Goal: Connect with others: Connect with others

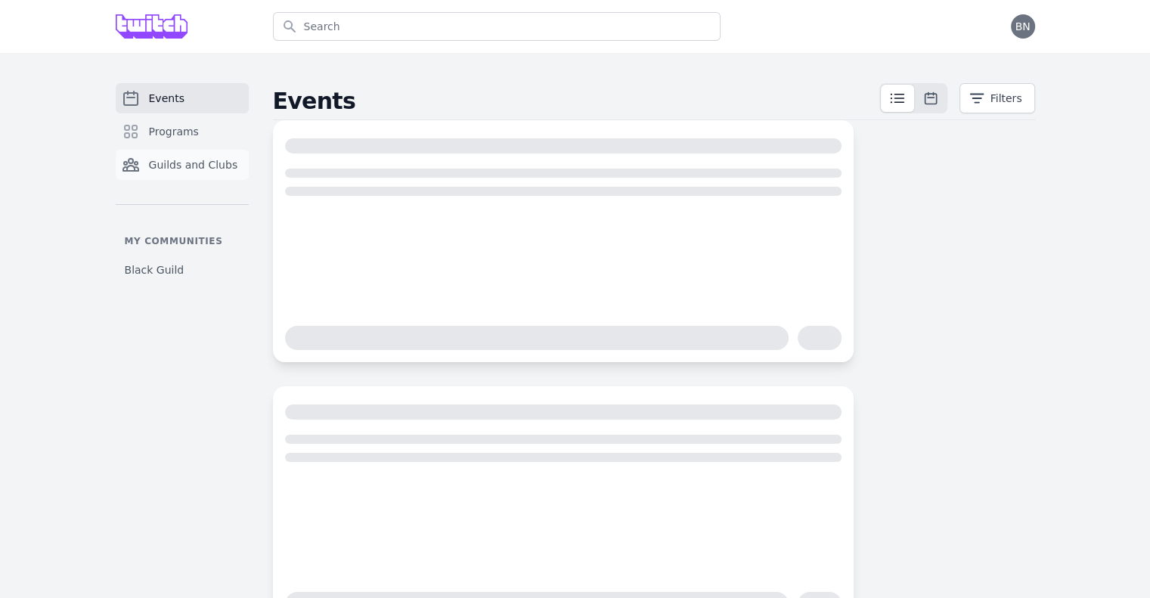
click at [221, 167] on span "Guilds and Clubs" at bounding box center [193, 164] width 89 height 15
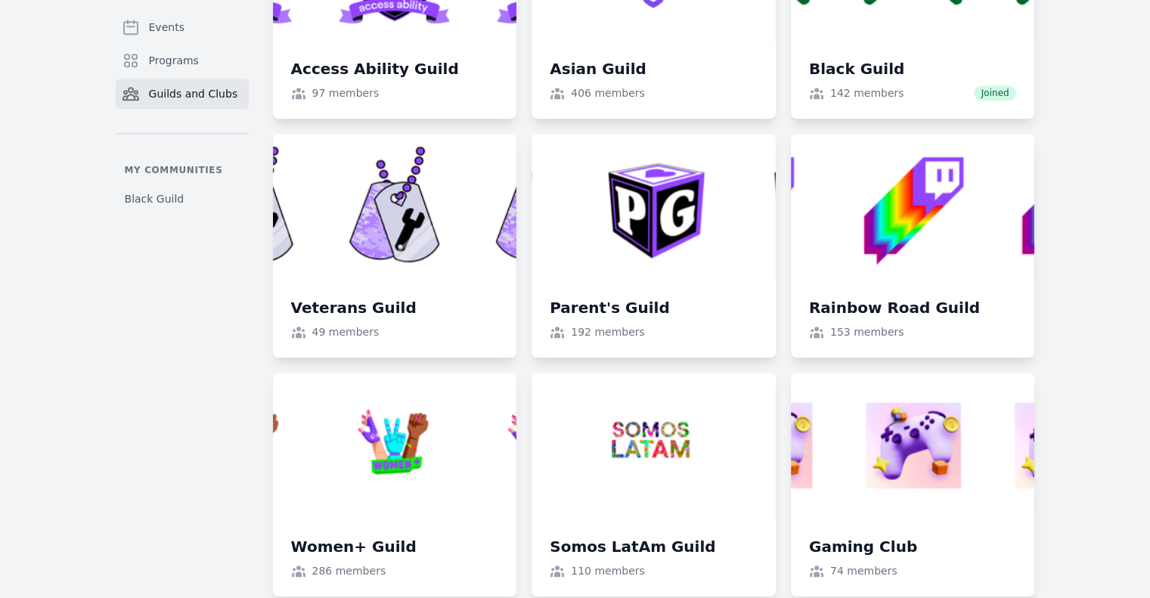
scroll to position [1209, 0]
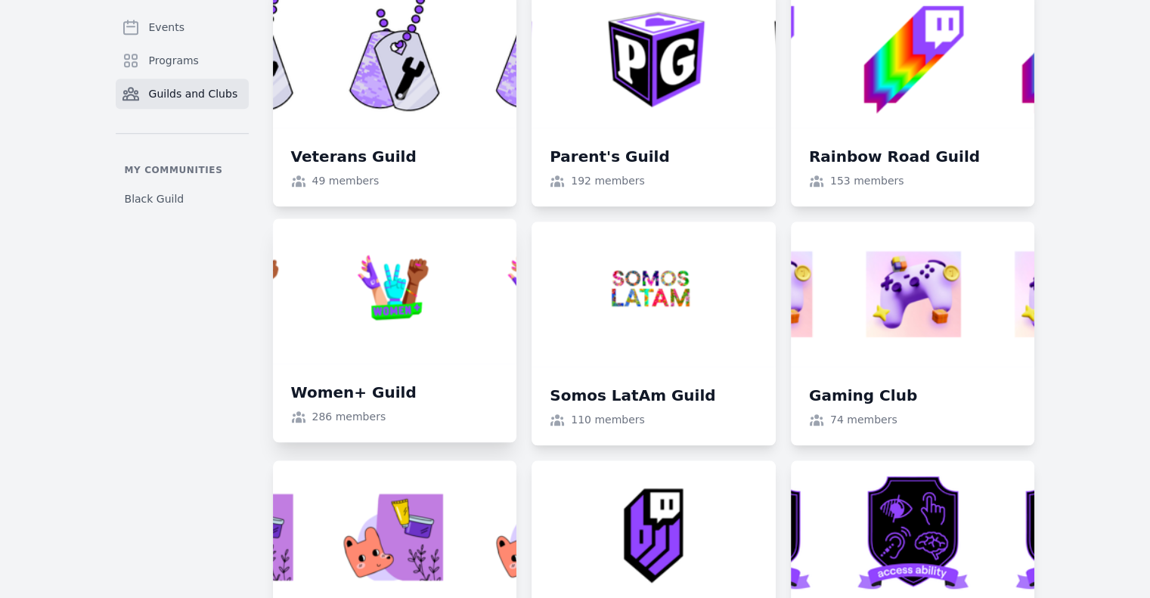
click at [416, 299] on link at bounding box center [395, 330] width 244 height 224
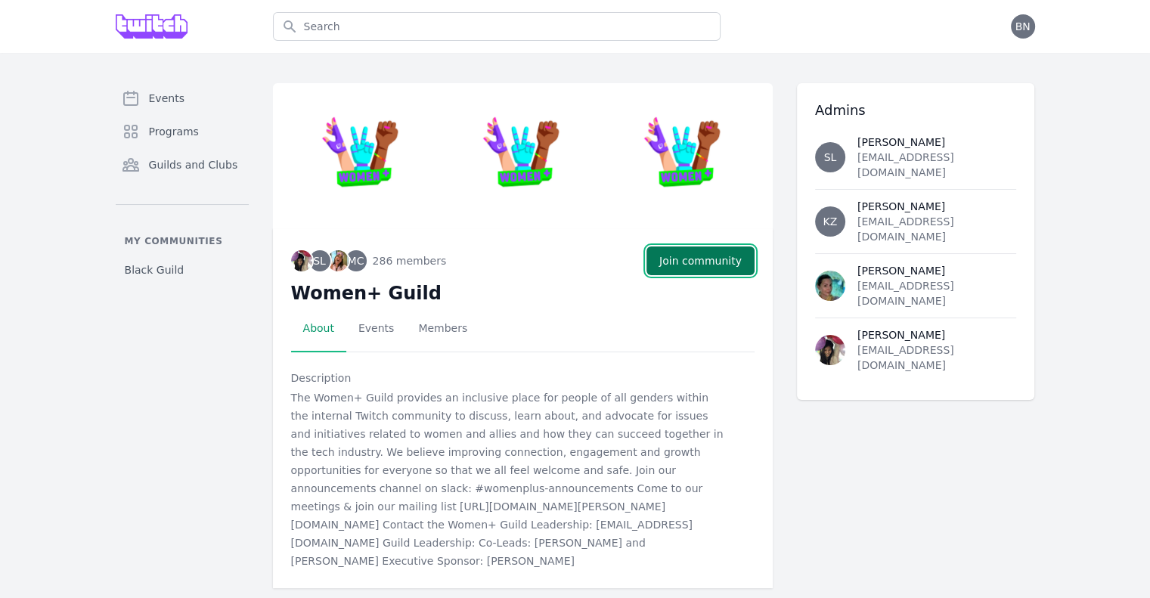
click at [679, 260] on button "Join community" at bounding box center [700, 260] width 108 height 29
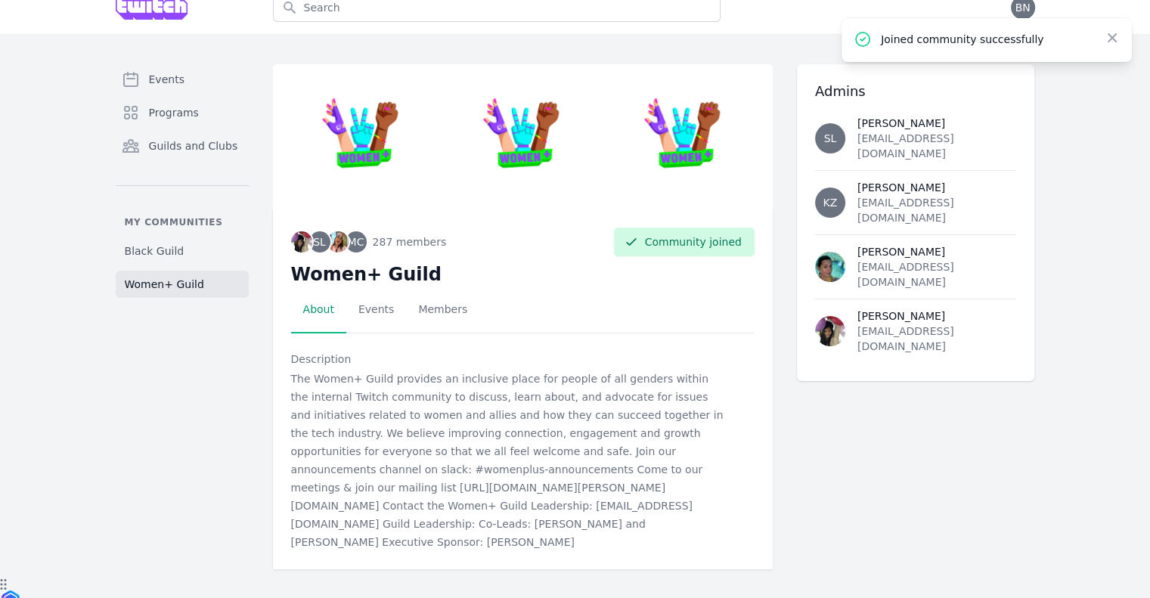
scroll to position [20, 0]
click at [379, 312] on link "Events" at bounding box center [376, 309] width 60 height 47
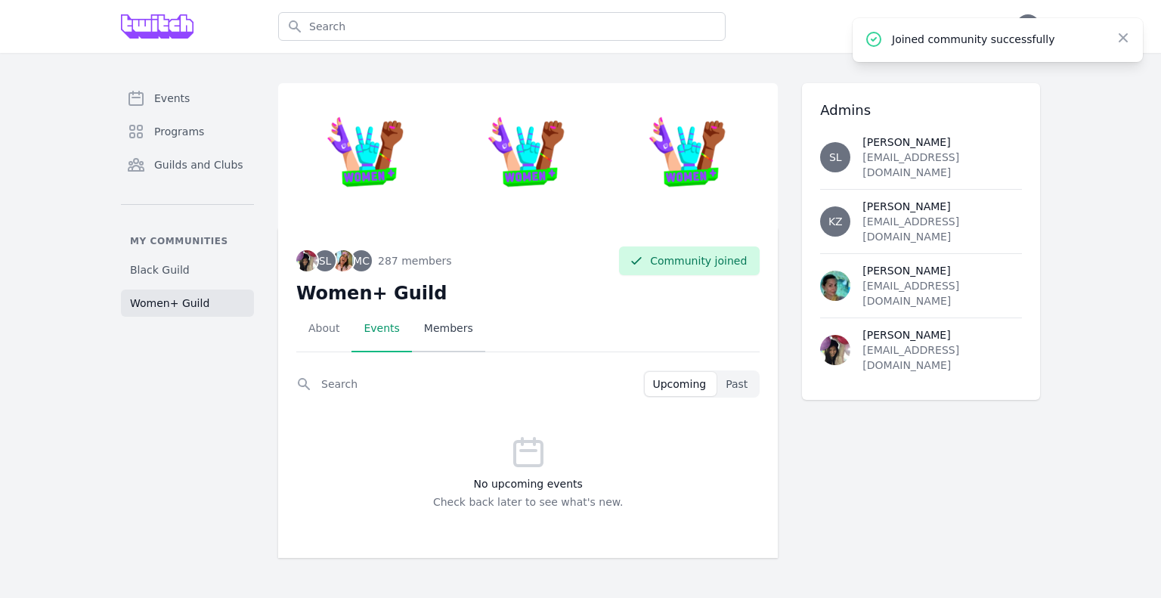
click at [441, 329] on link "Members" at bounding box center [448, 328] width 73 height 47
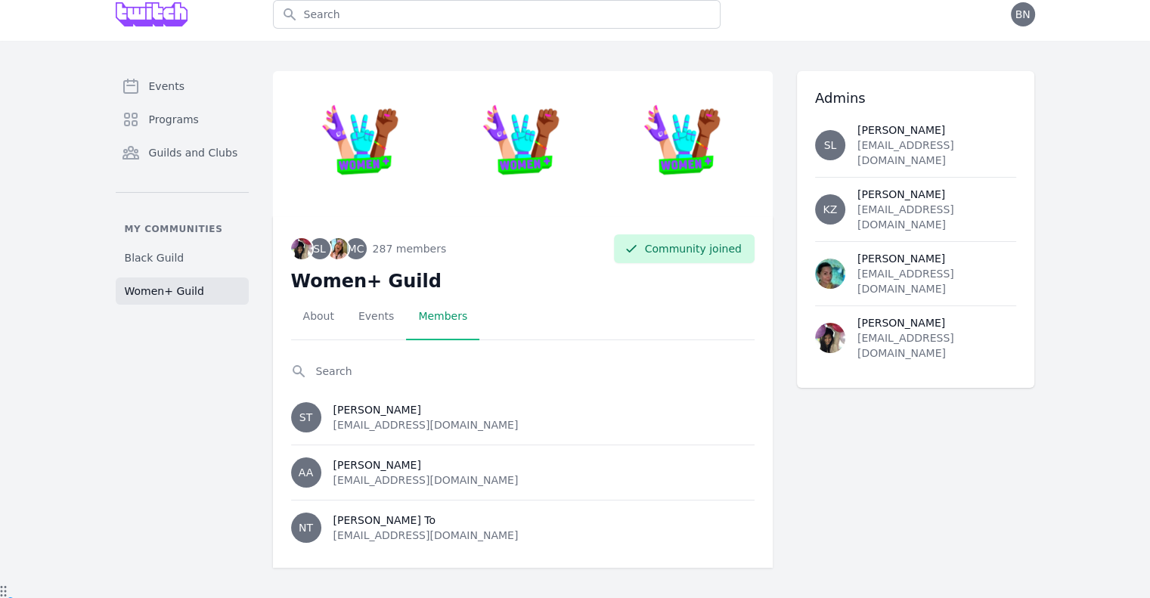
scroll to position [13, 0]
click at [330, 315] on link "About" at bounding box center [318, 315] width 55 height 47
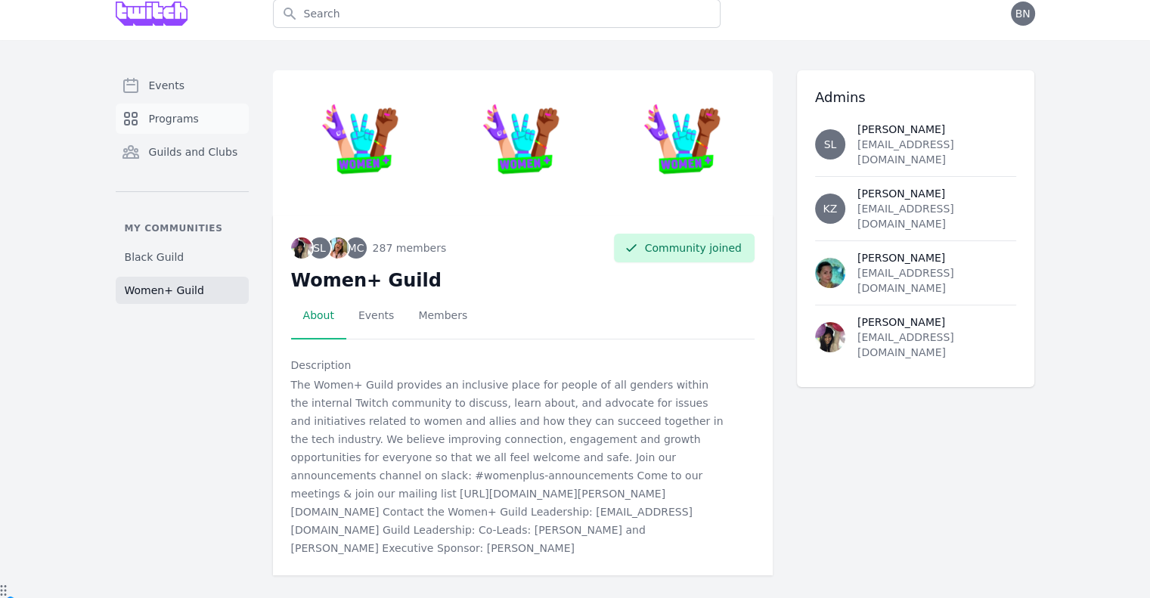
click at [153, 118] on span "Programs" at bounding box center [174, 118] width 50 height 15
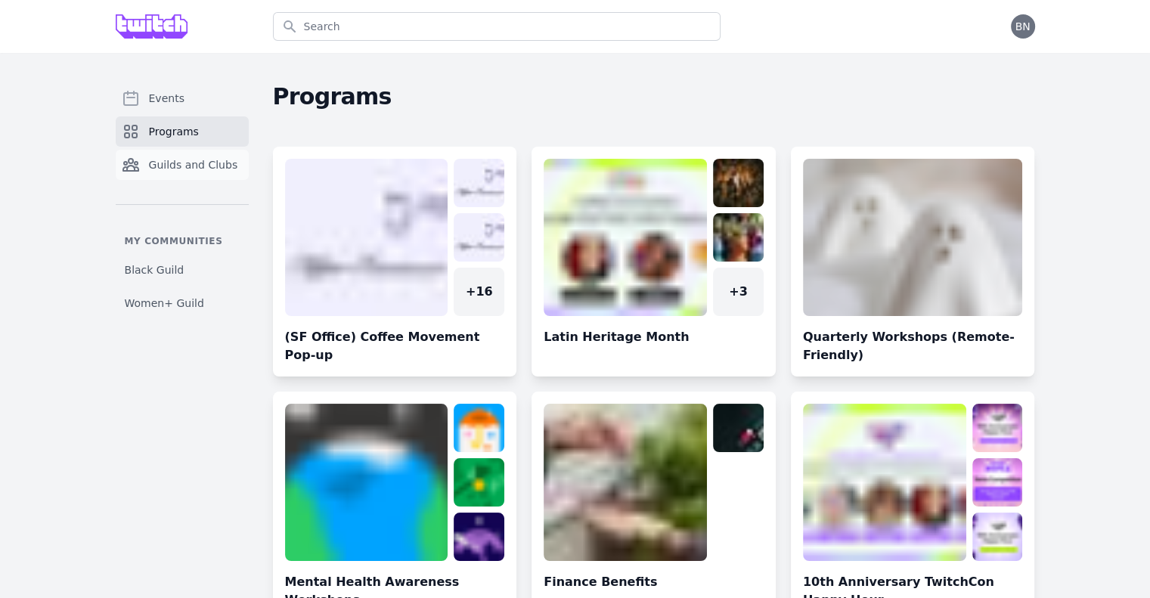
click at [218, 169] on span "Guilds and Clubs" at bounding box center [193, 164] width 89 height 15
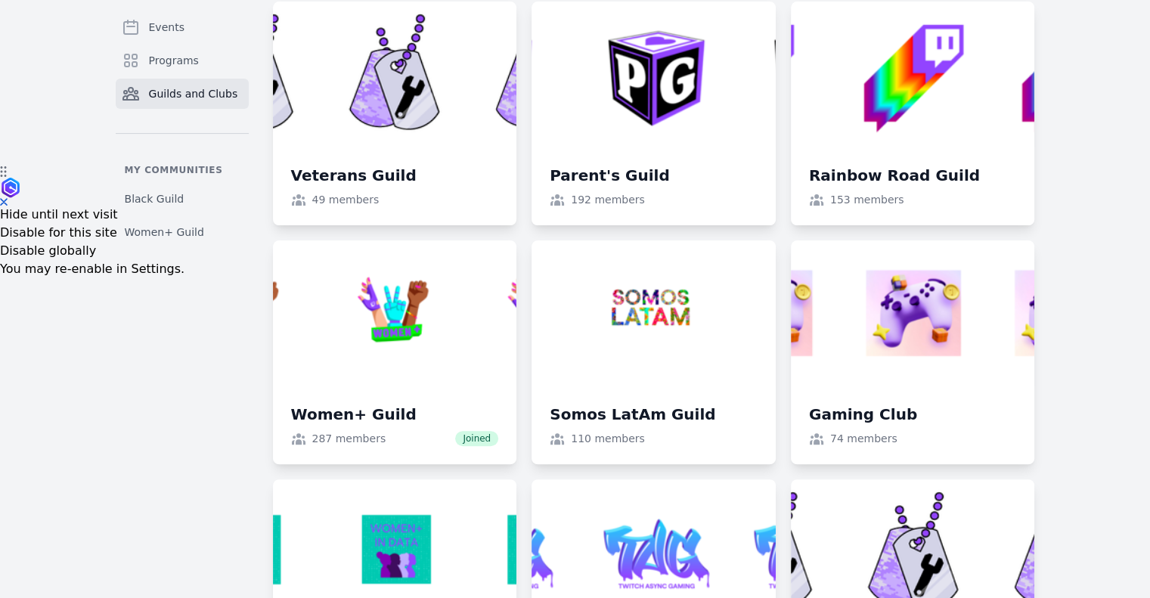
scroll to position [453, 0]
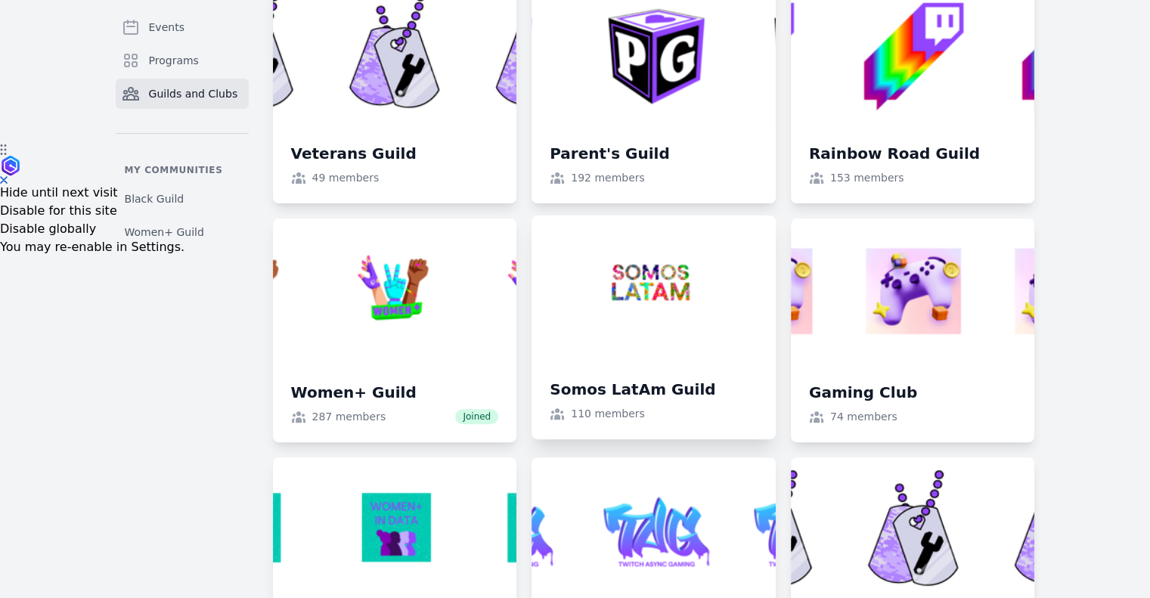
click at [671, 312] on link at bounding box center [653, 327] width 244 height 224
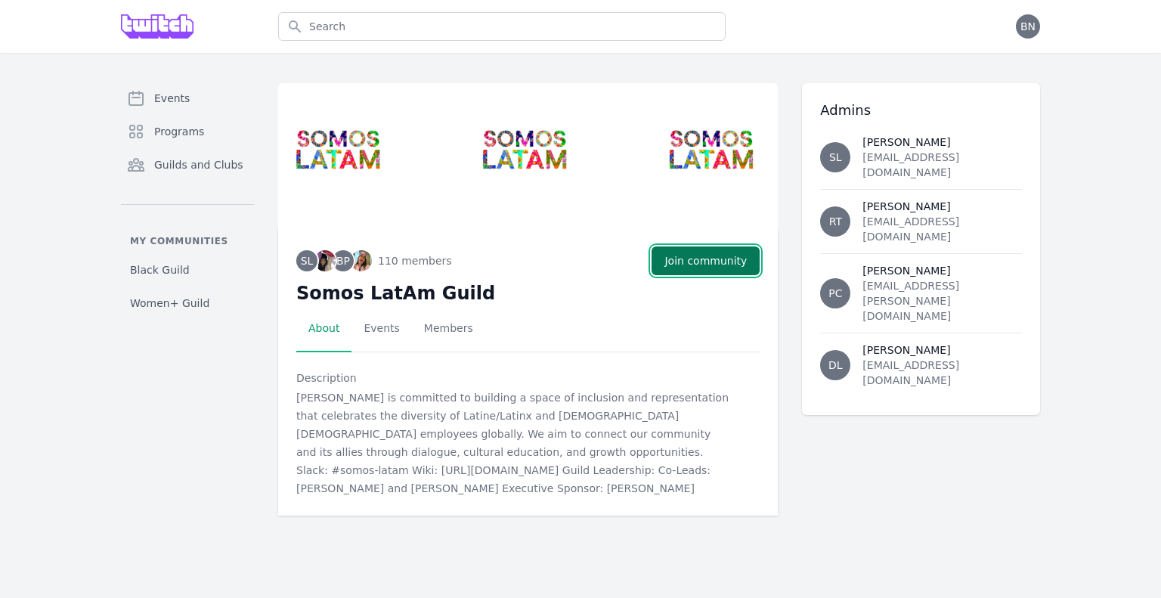
click at [707, 260] on button "Join community" at bounding box center [705, 260] width 108 height 29
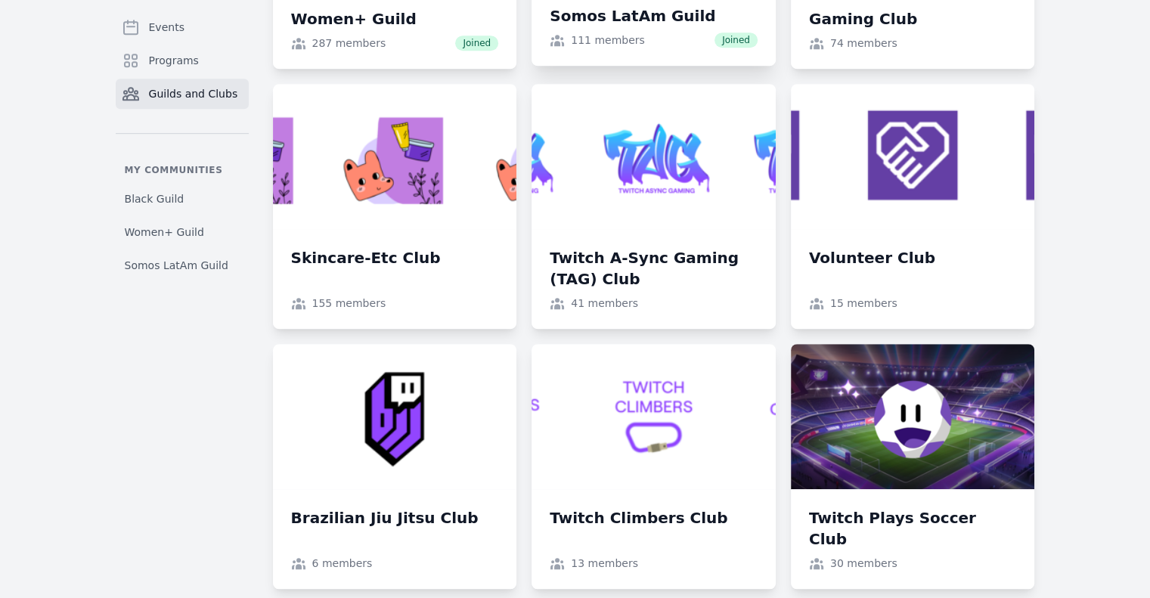
scroll to position [831, 0]
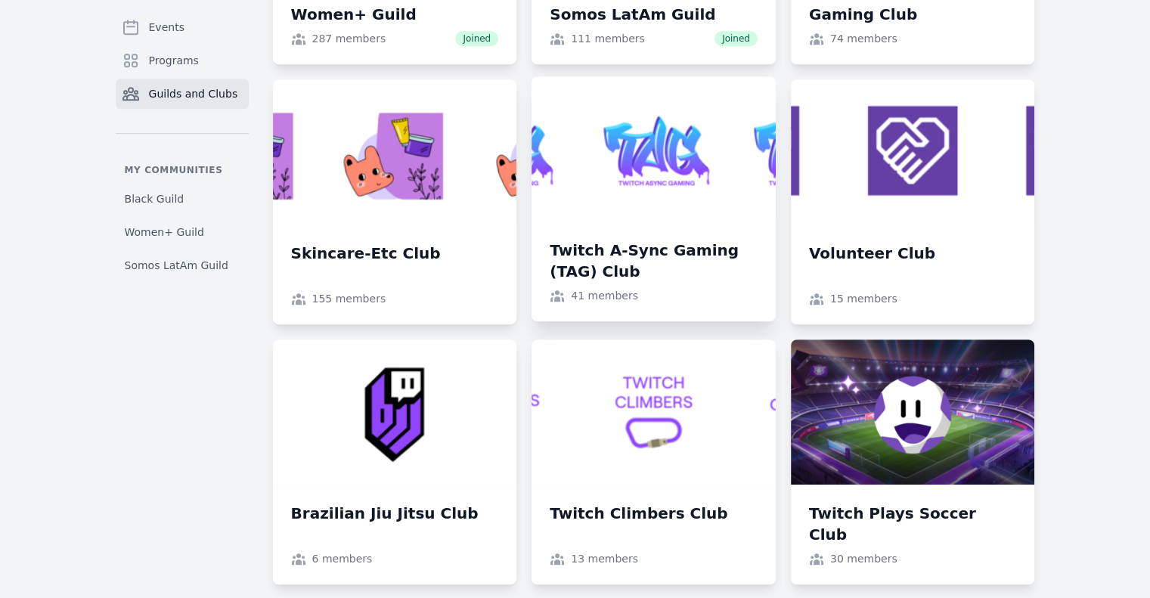
click at [639, 208] on link at bounding box center [653, 198] width 244 height 245
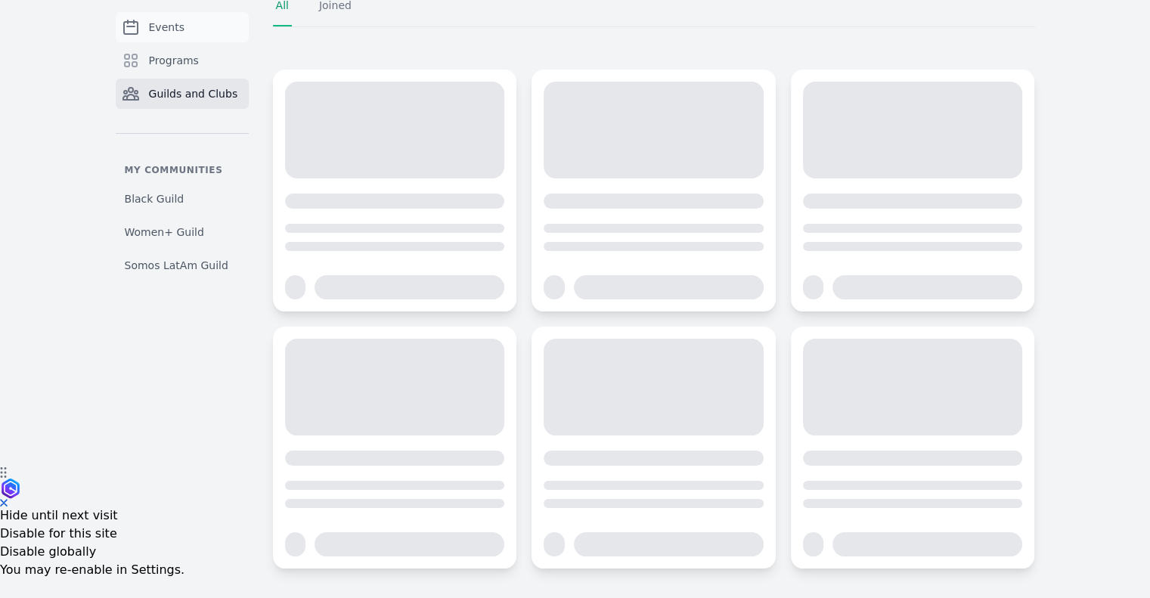
scroll to position [831, 0]
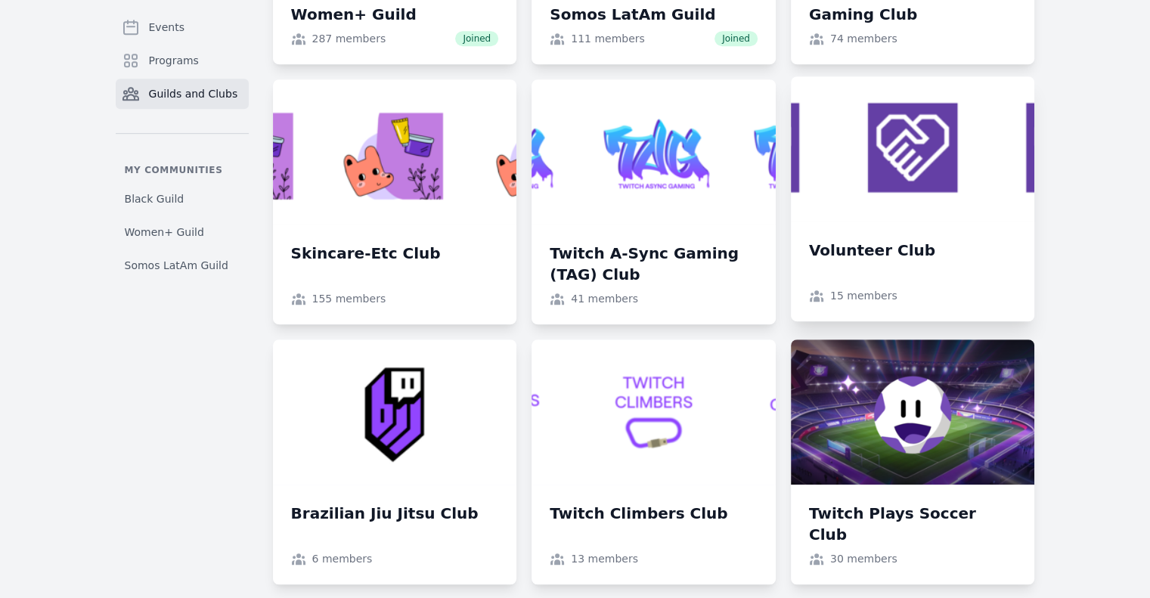
click at [874, 200] on link at bounding box center [913, 198] width 244 height 245
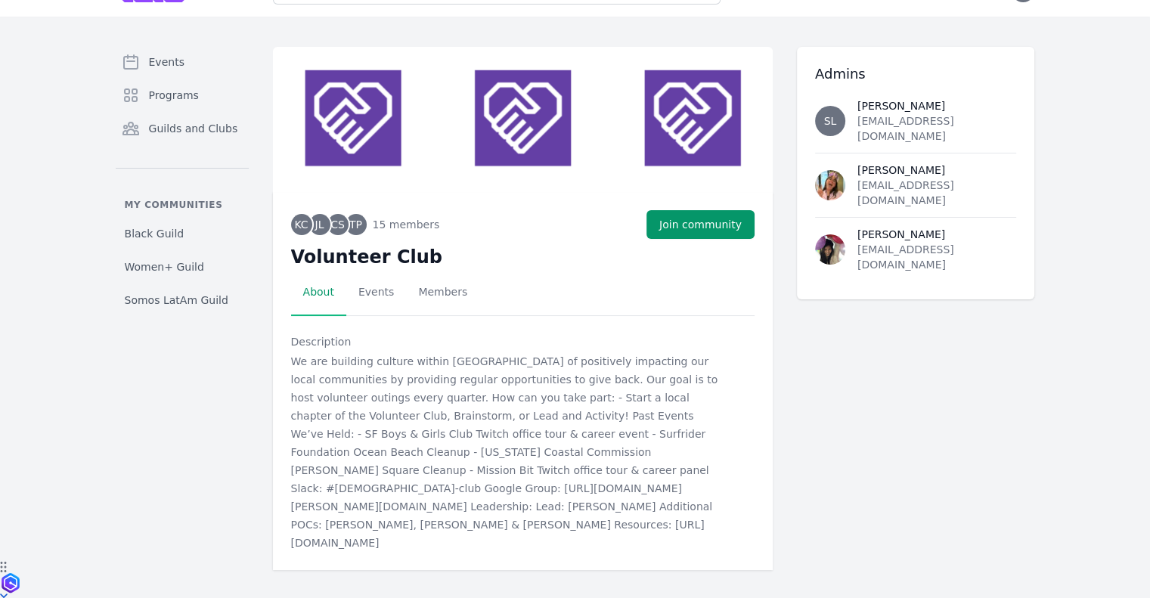
scroll to position [38, 0]
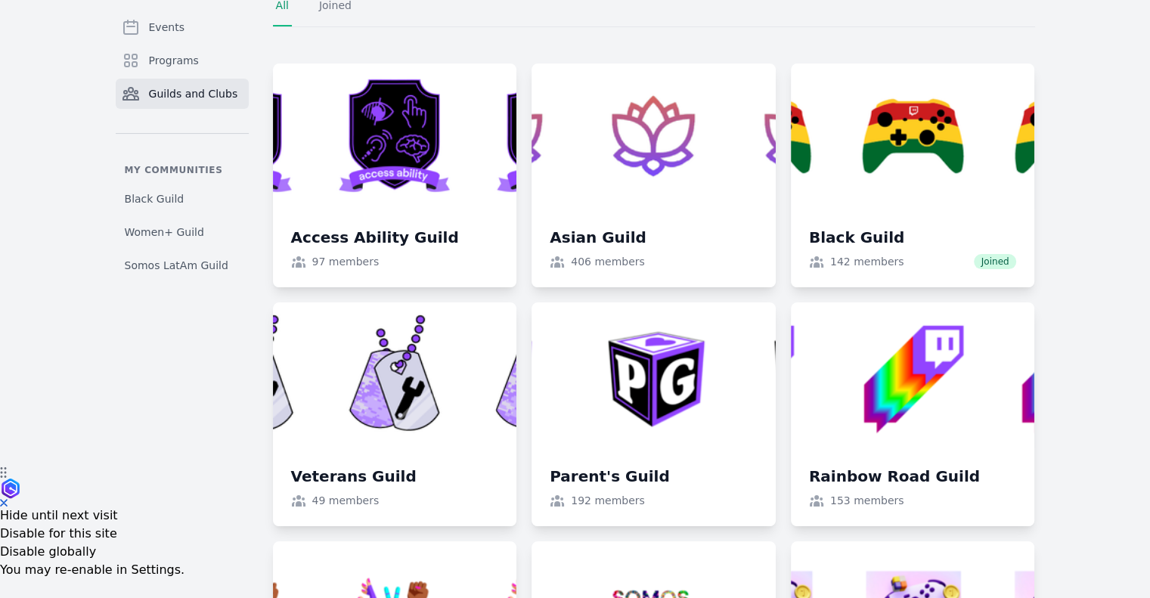
scroll to position [831, 0]
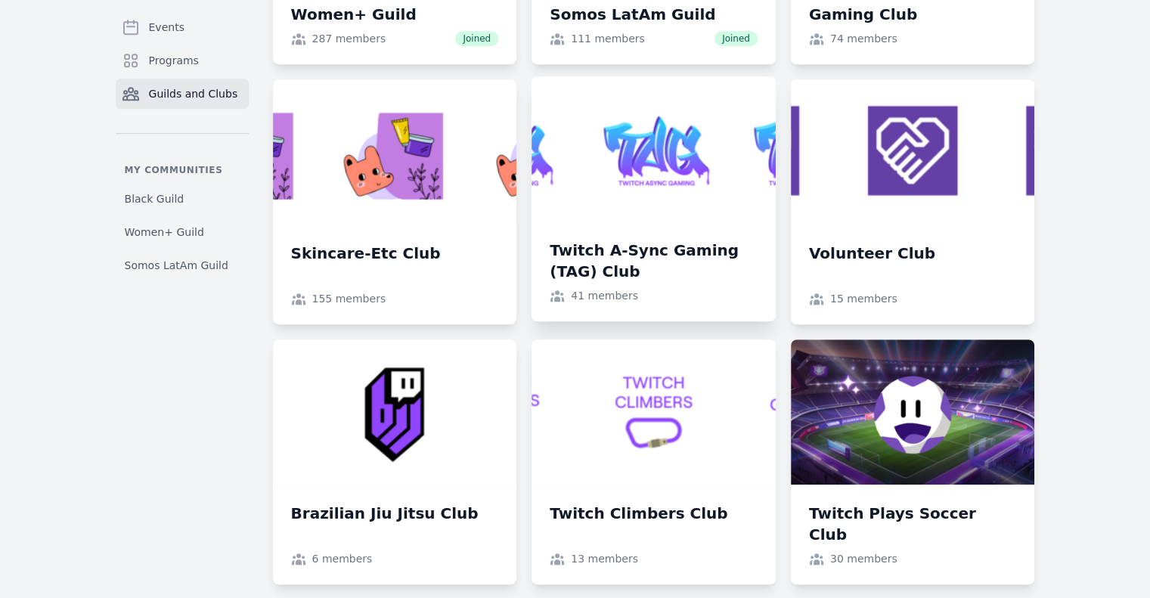
click at [693, 222] on link at bounding box center [653, 198] width 244 height 245
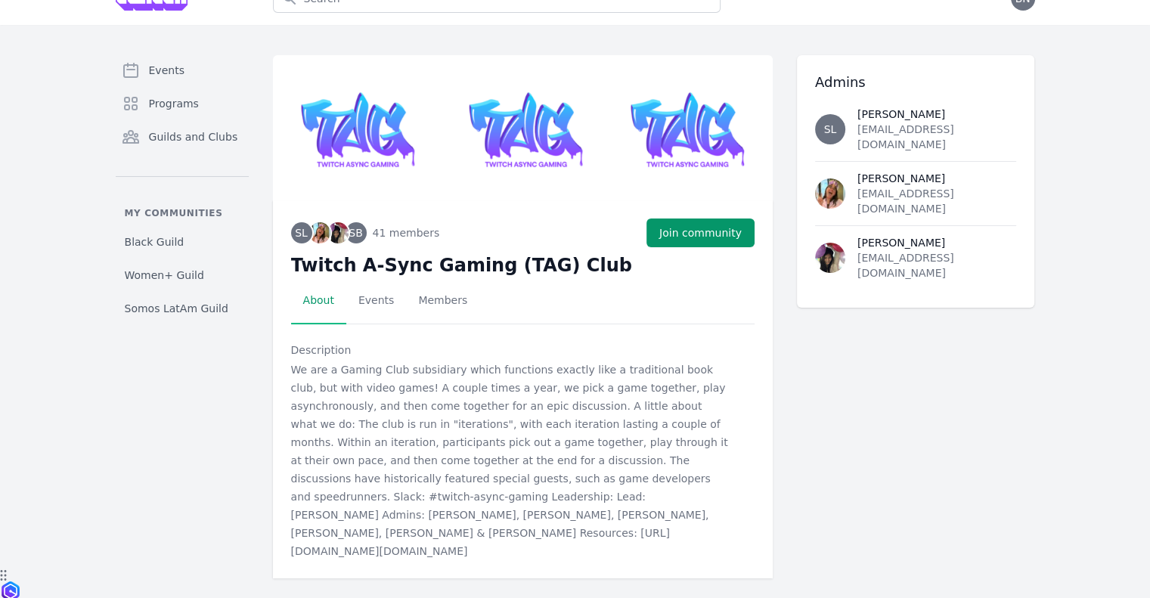
scroll to position [56, 0]
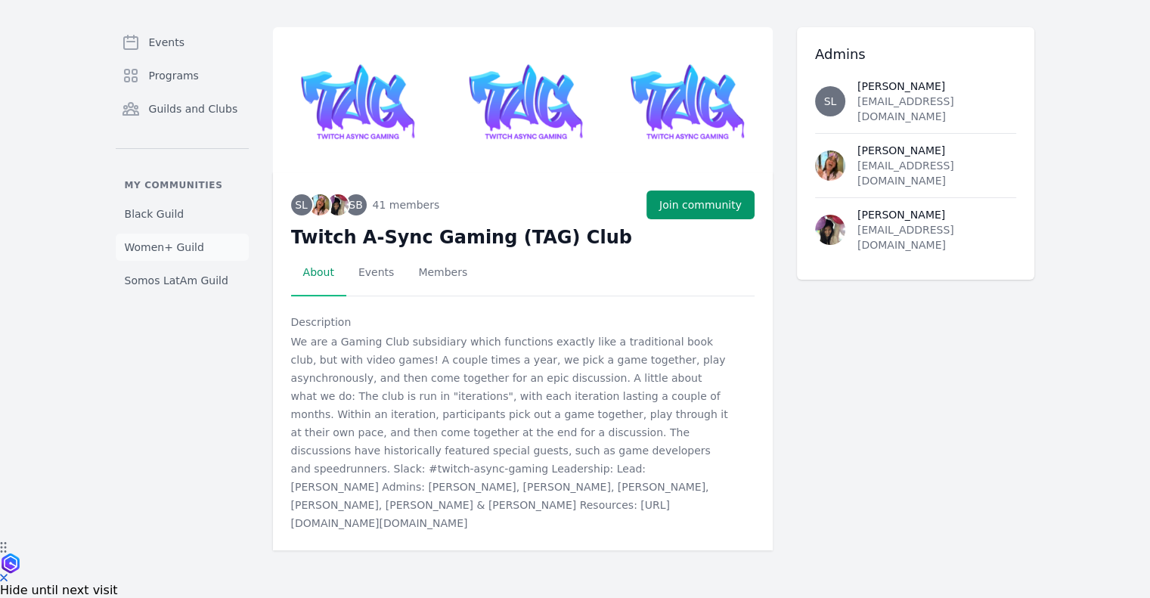
click at [158, 246] on span "Women+ Guild" at bounding box center [164, 247] width 79 height 15
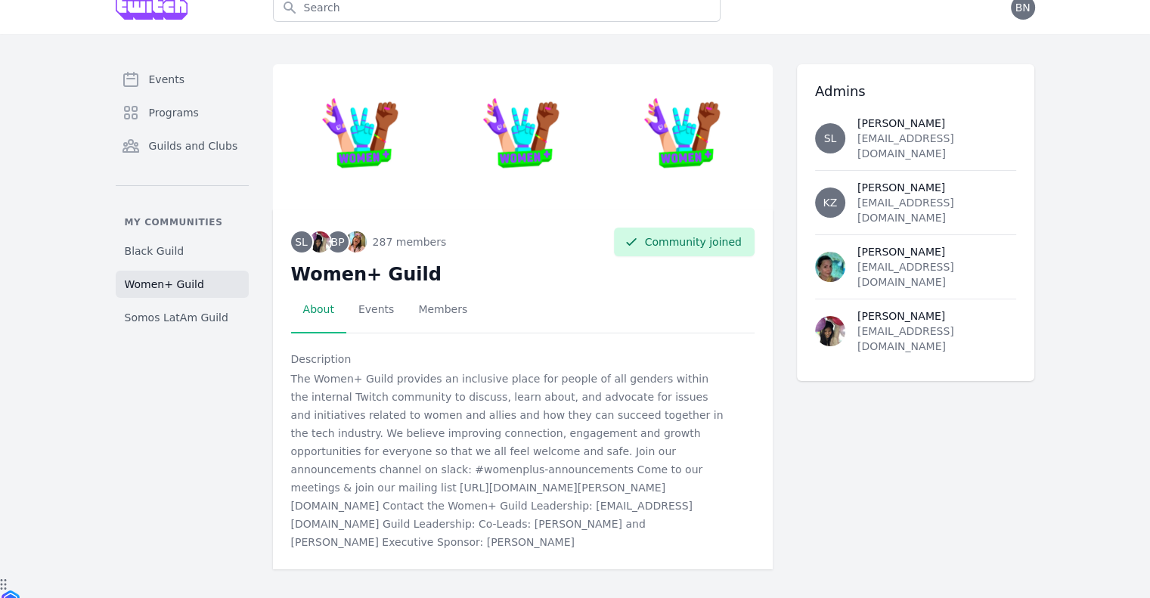
scroll to position [20, 0]
click at [408, 308] on link "Members" at bounding box center [442, 309] width 73 height 47
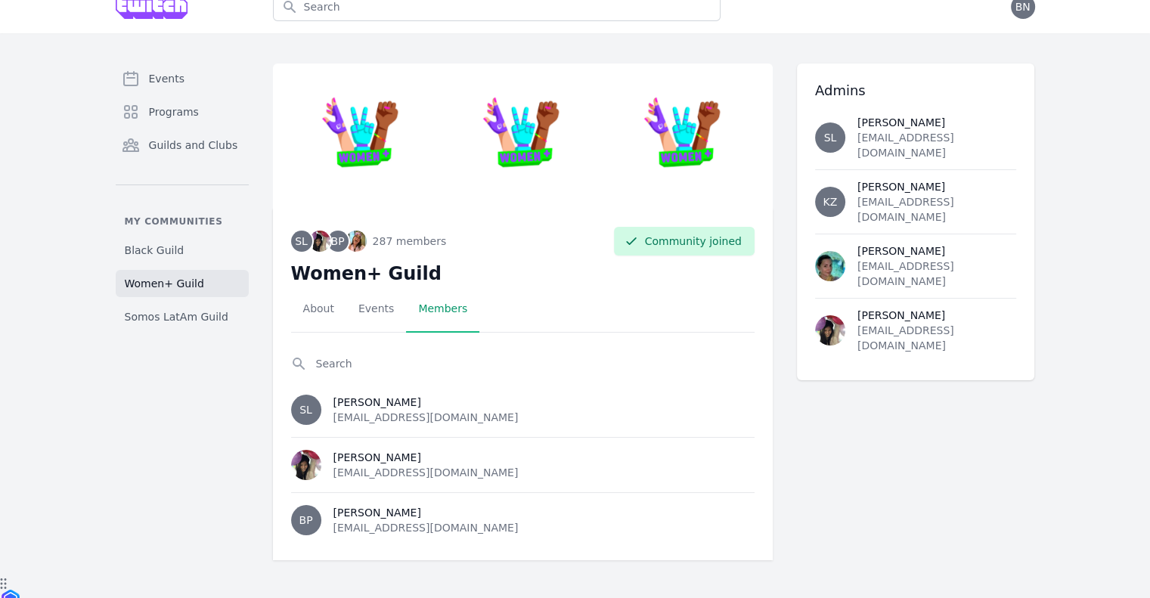
scroll to position [13, 0]
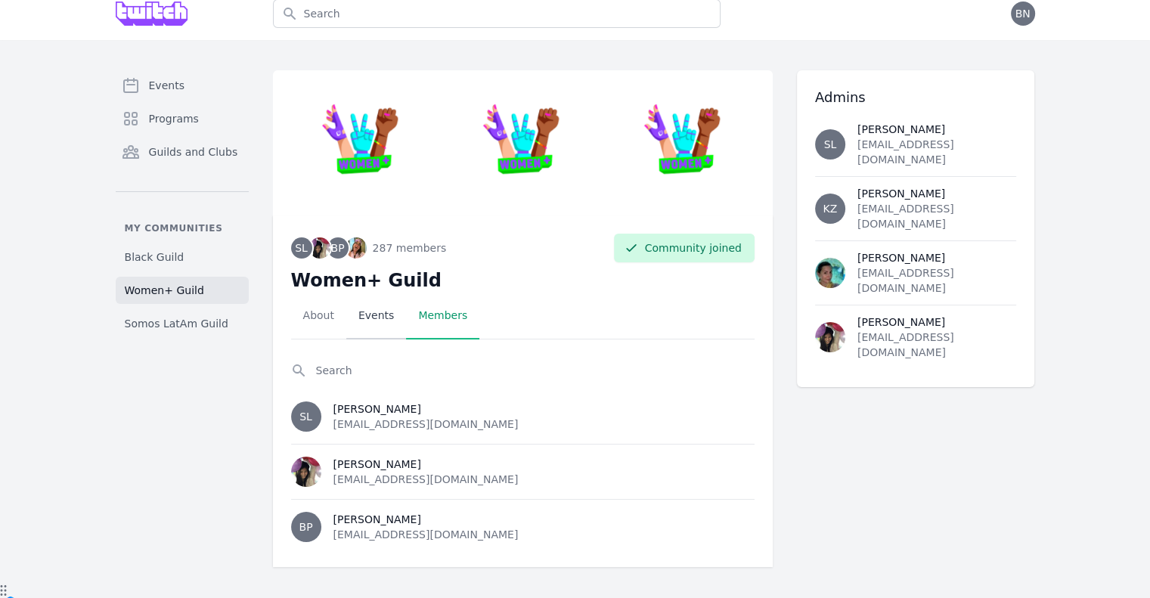
click at [386, 315] on link "Events" at bounding box center [376, 315] width 60 height 47
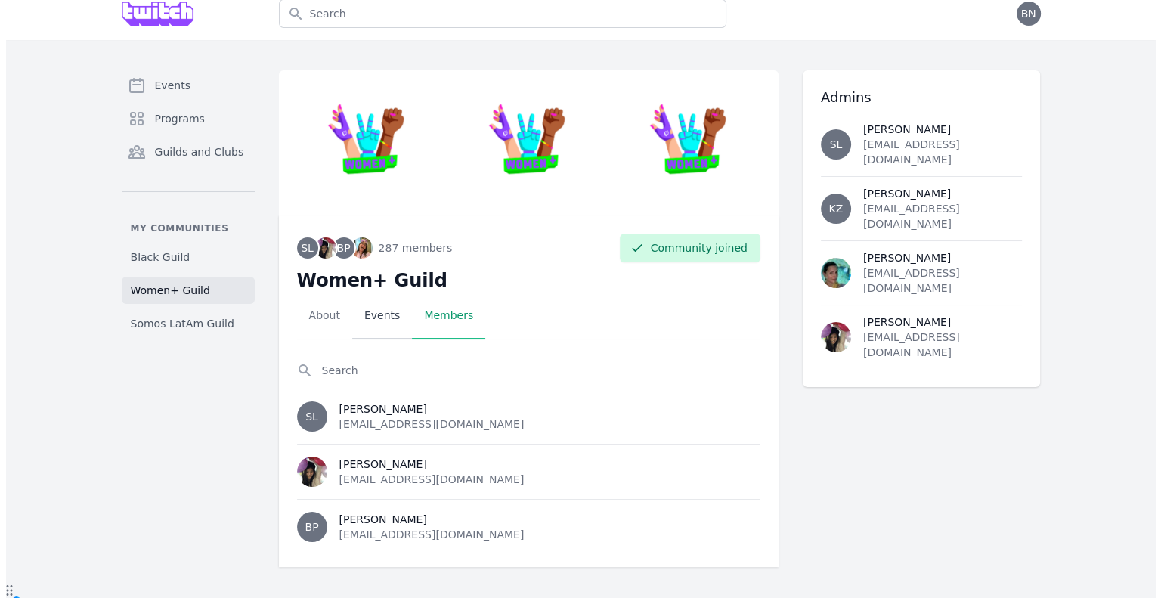
scroll to position [0, 0]
